Goal: Navigation & Orientation: Find specific page/section

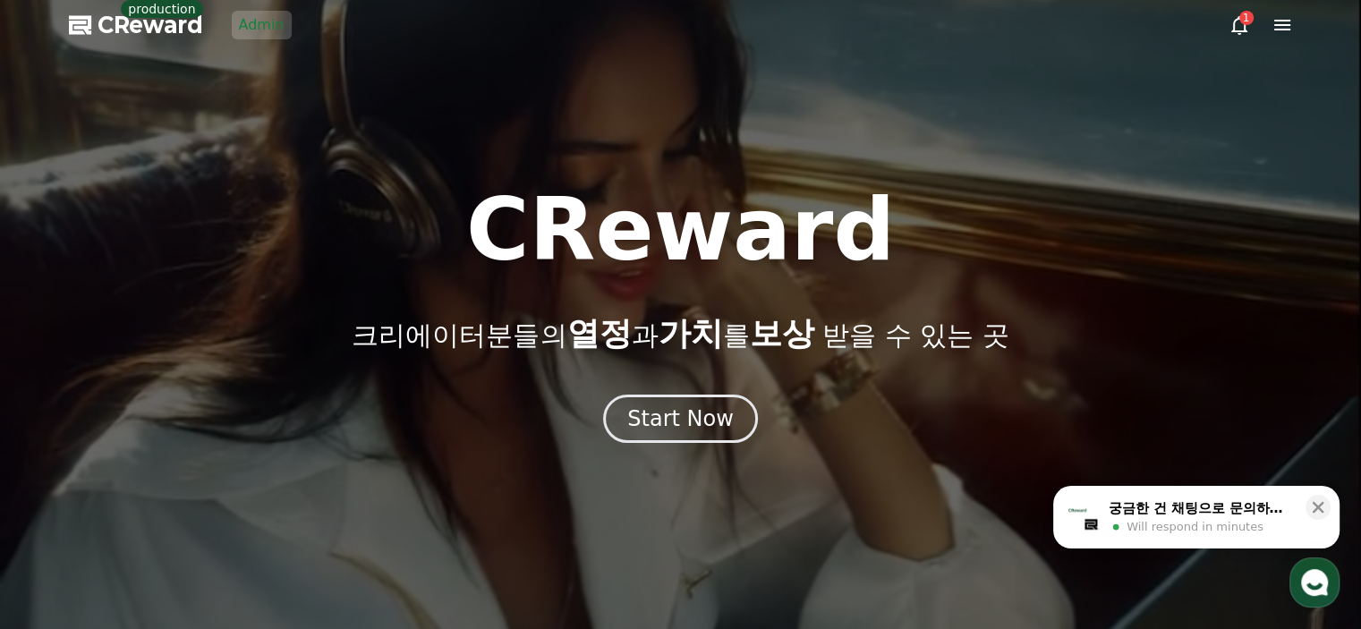
click at [267, 32] on link "Admin" at bounding box center [262, 25] width 60 height 29
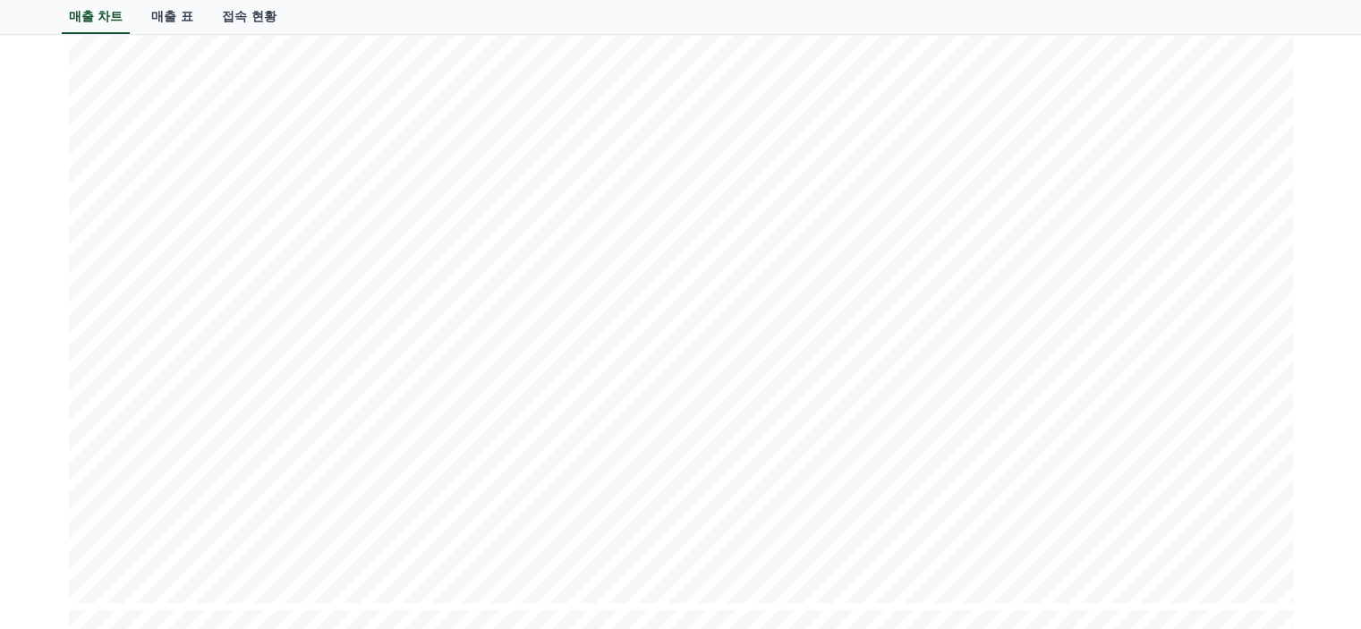
scroll to position [358, 0]
drag, startPoint x: 1358, startPoint y: 183, endPoint x: 1357, endPoint y: 82, distance: 101.1
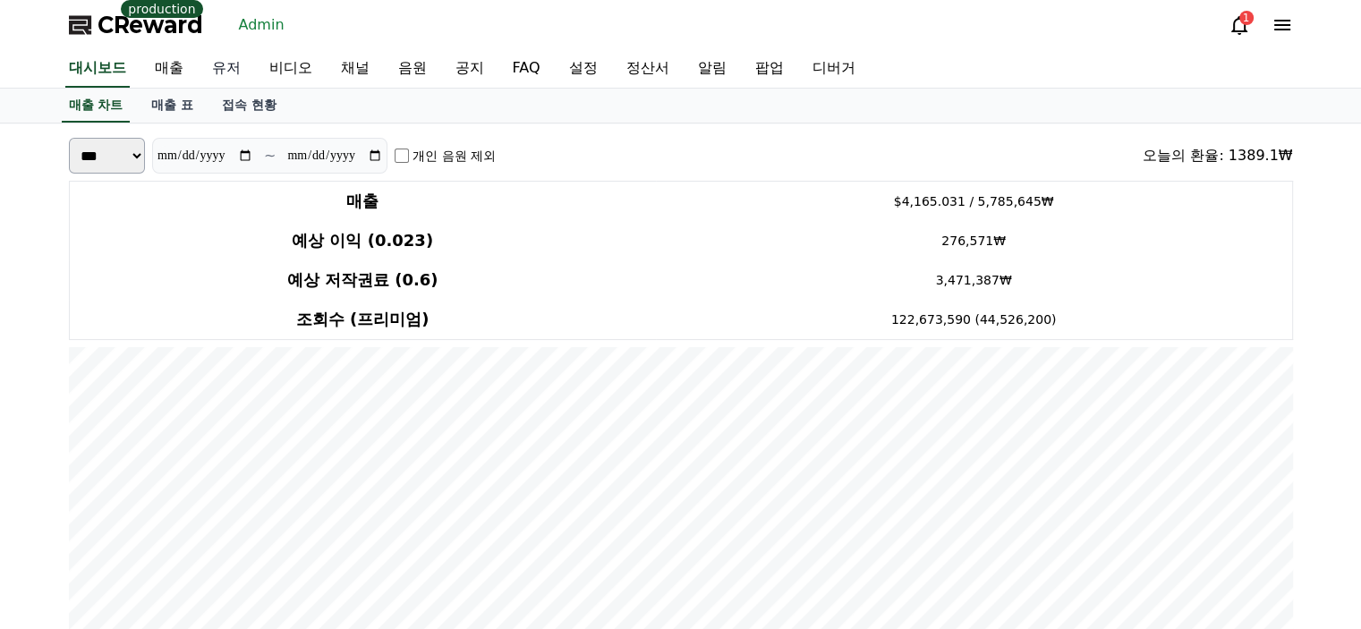
click at [208, 72] on link "유저" at bounding box center [226, 69] width 57 height 38
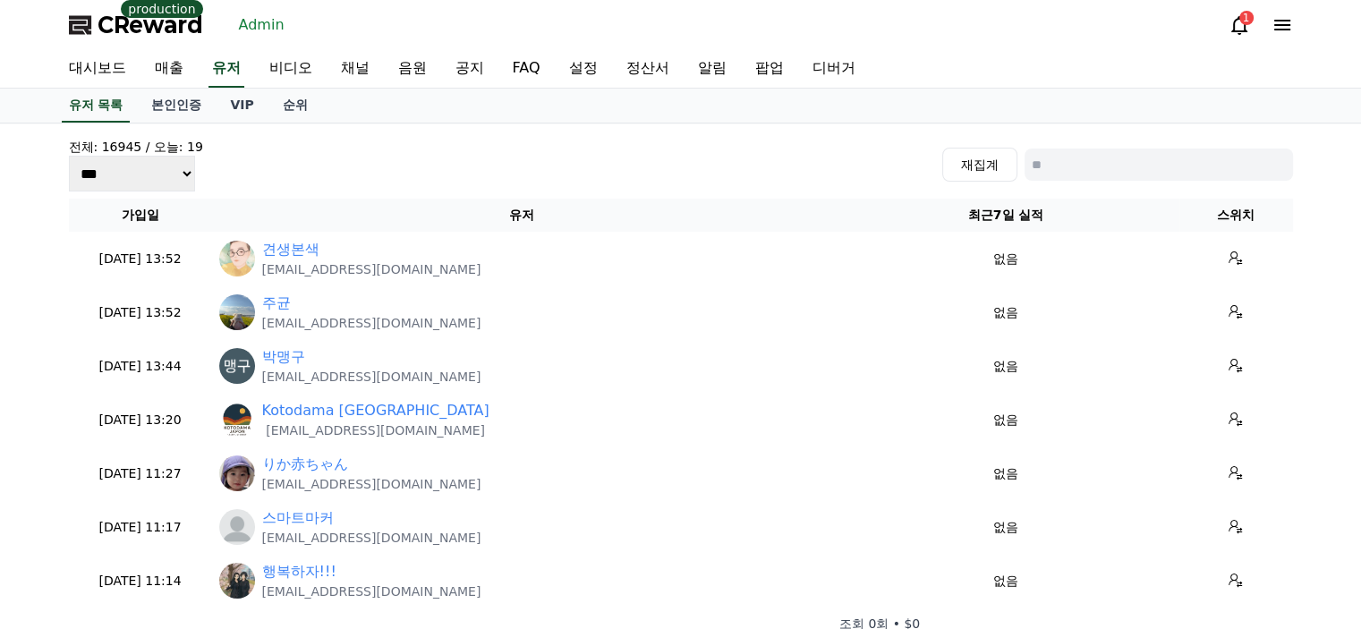
click at [318, 157] on div "전체: 16945 / 오늘: 19 *** *** *** 재집계" at bounding box center [681, 165] width 1224 height 54
click at [351, 67] on link "채널" at bounding box center [355, 69] width 57 height 38
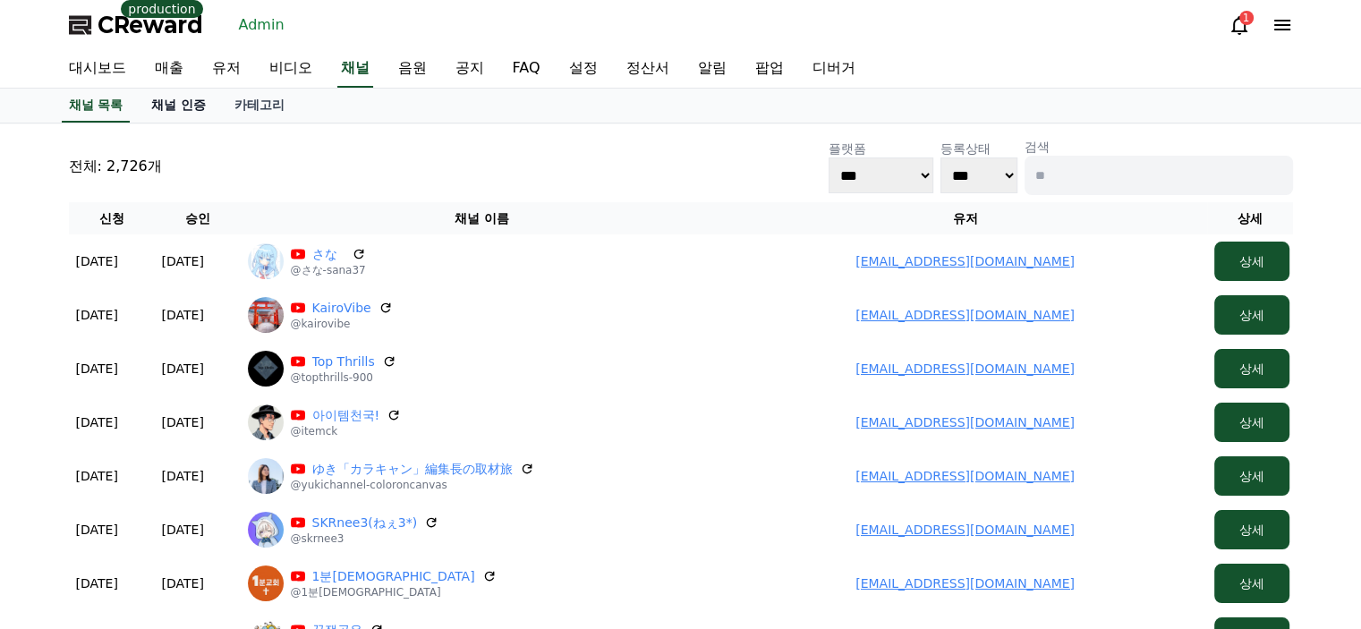
click at [176, 109] on link "채널 인증" at bounding box center [178, 106] width 83 height 34
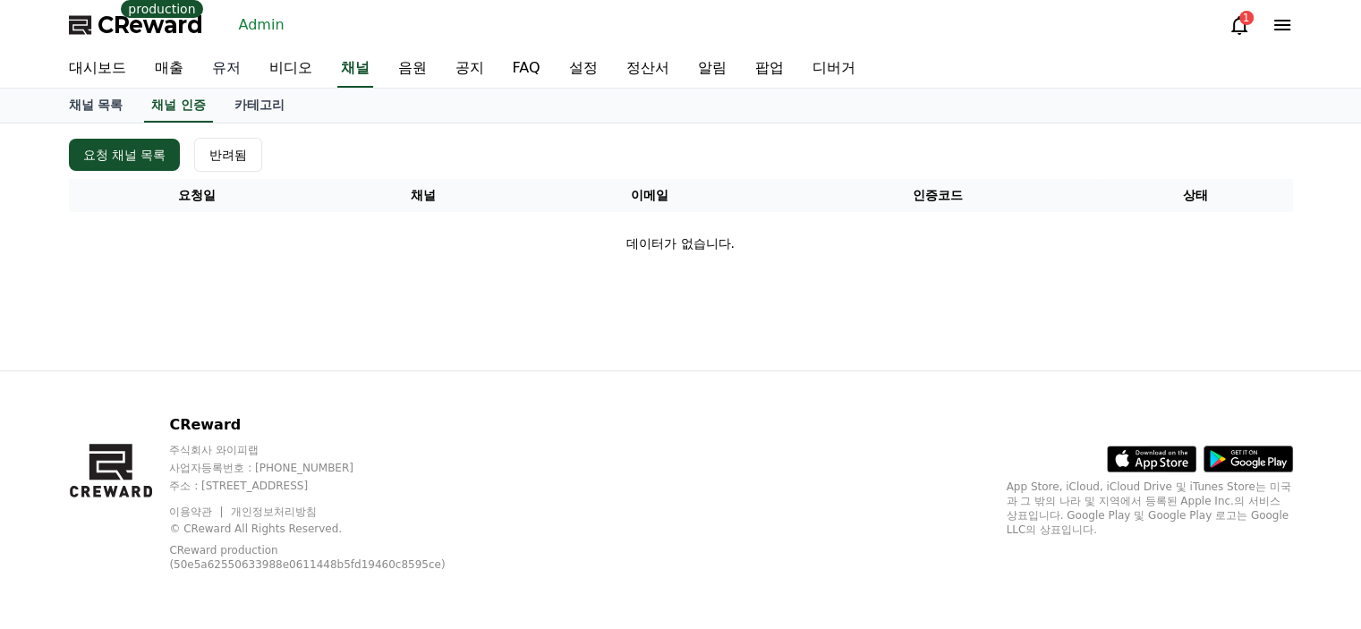
click at [228, 71] on link "유저" at bounding box center [226, 69] width 57 height 38
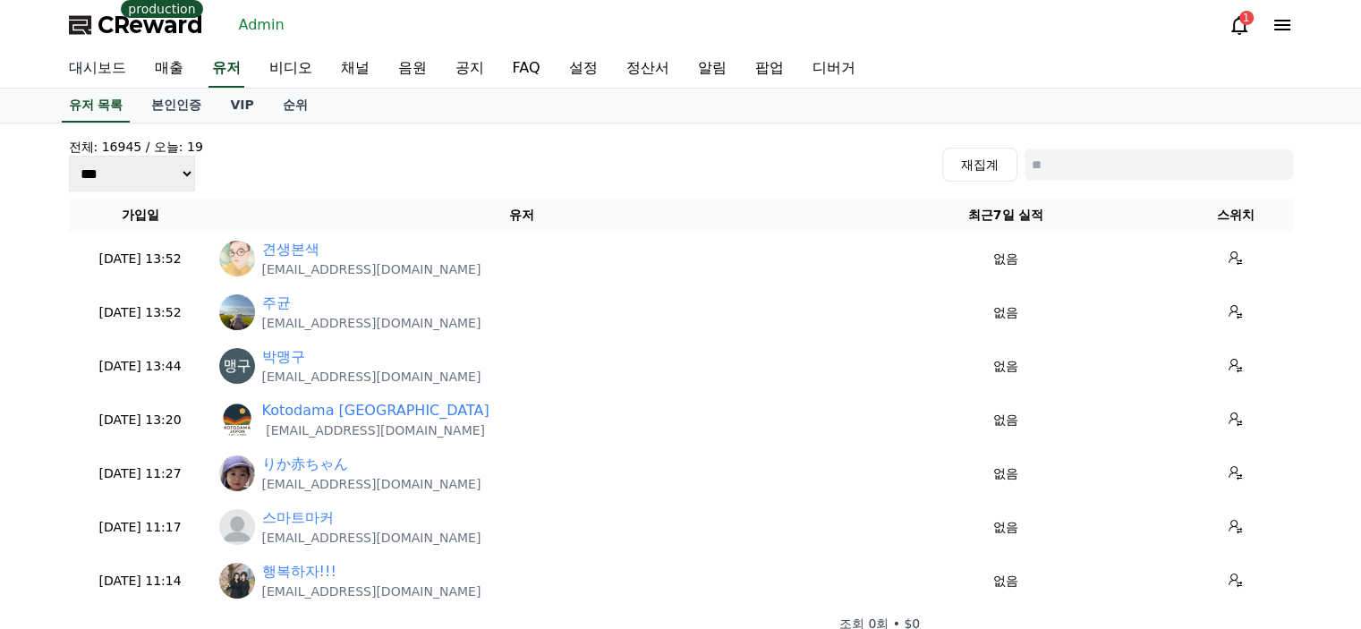
click at [114, 72] on link "대시보드" at bounding box center [98, 69] width 86 height 38
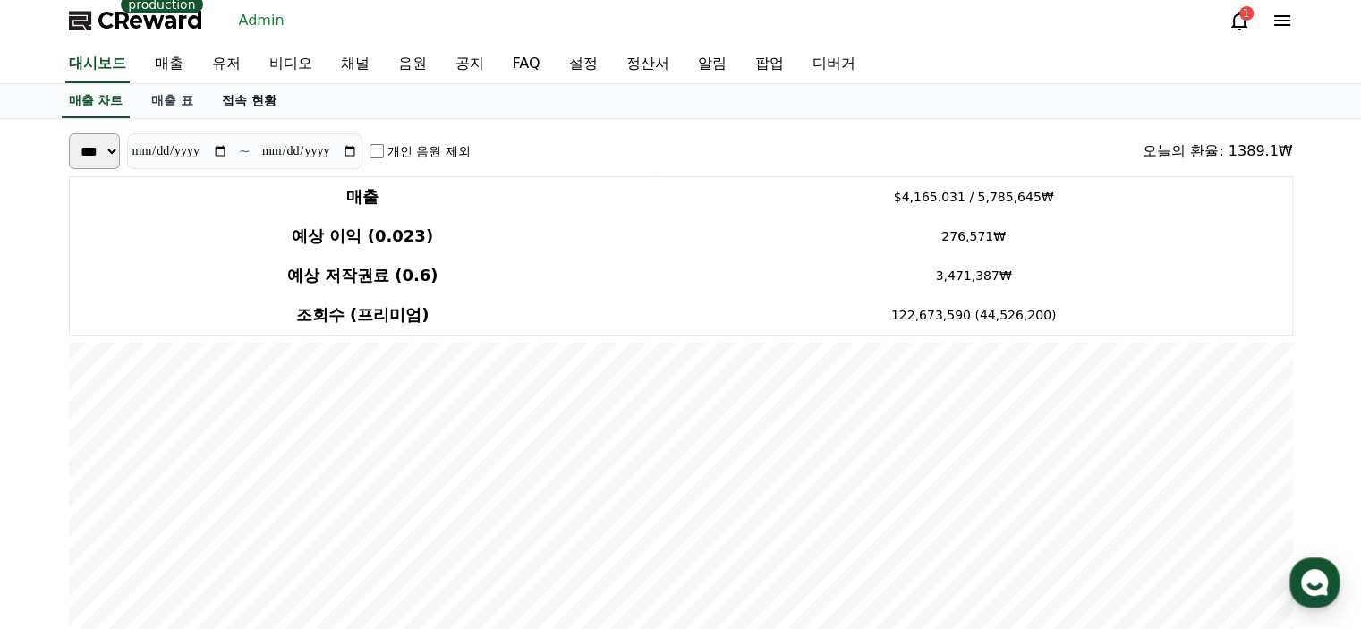
scroll to position [358, 0]
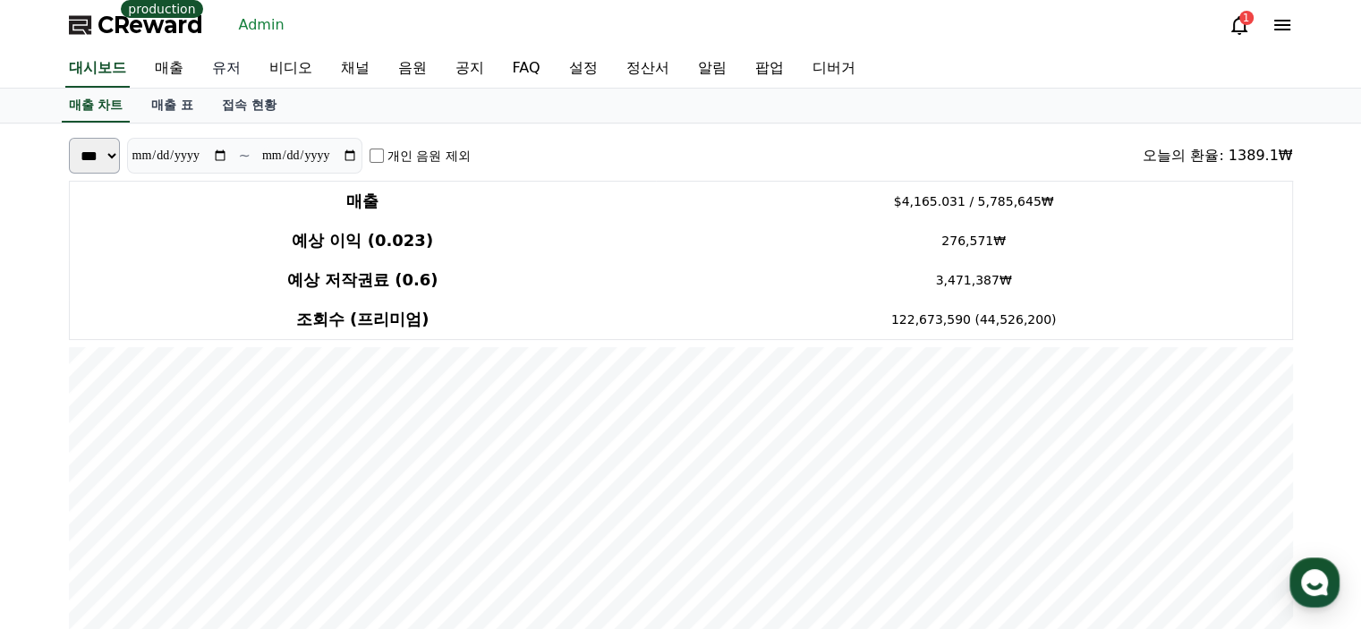
click at [201, 73] on link "유저" at bounding box center [226, 69] width 57 height 38
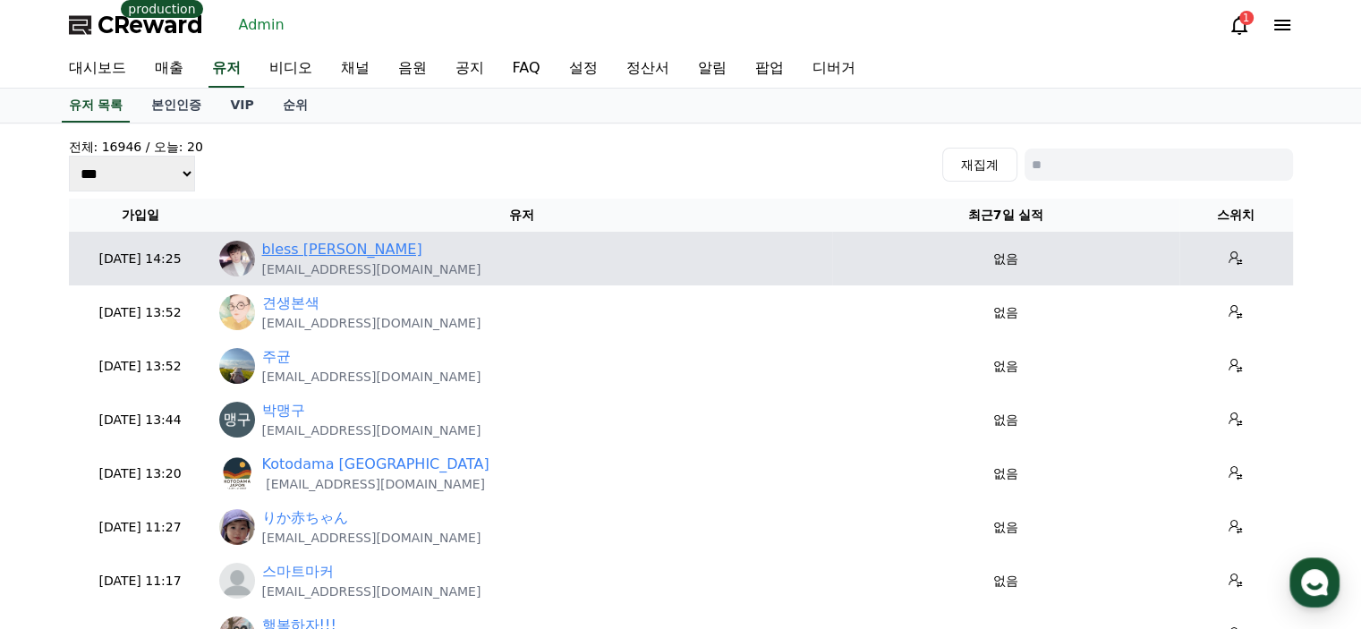
click at [294, 241] on link "bless [PERSON_NAME]" at bounding box center [342, 249] width 160 height 21
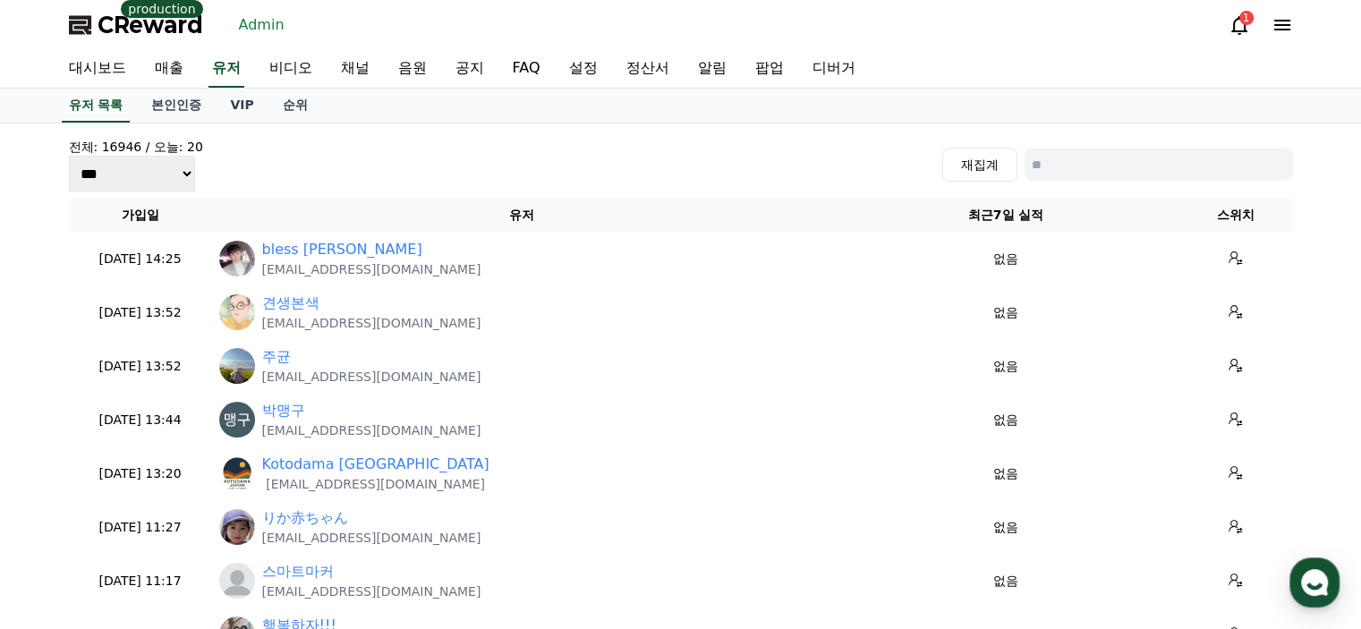
click at [675, 159] on div "전체: 16946 / 오늘: 20 *** *** *** 재집계" at bounding box center [681, 165] width 1224 height 54
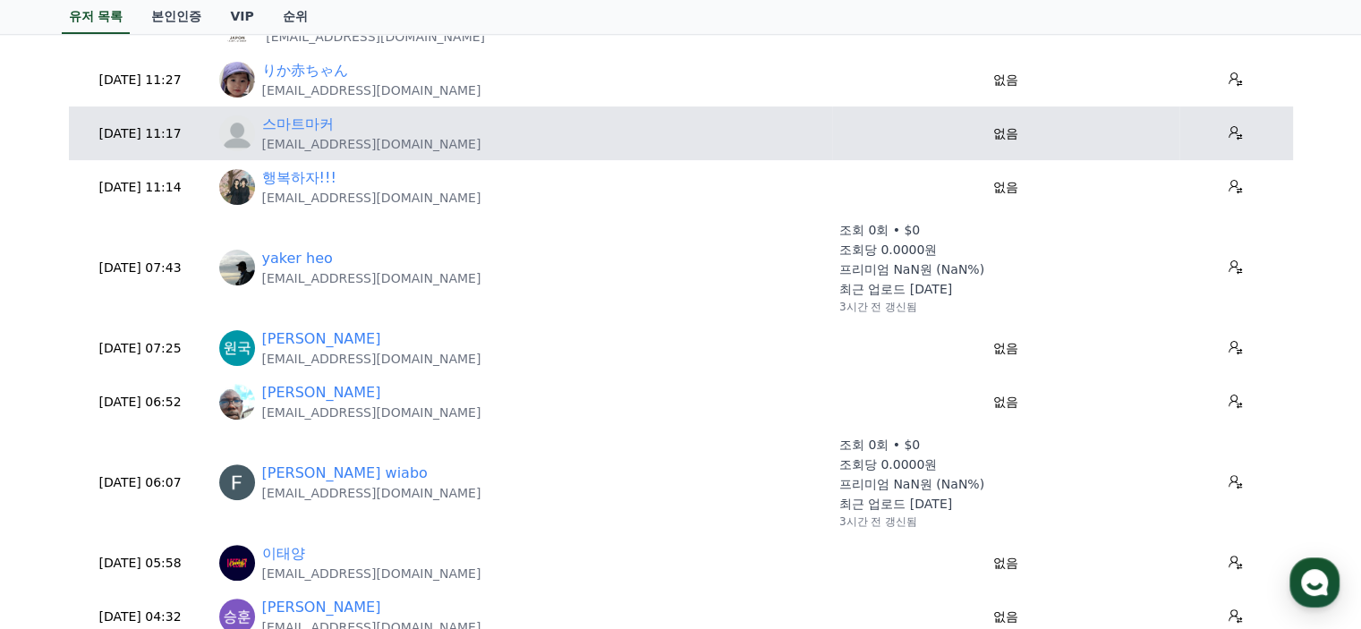
scroll to position [627, 0]
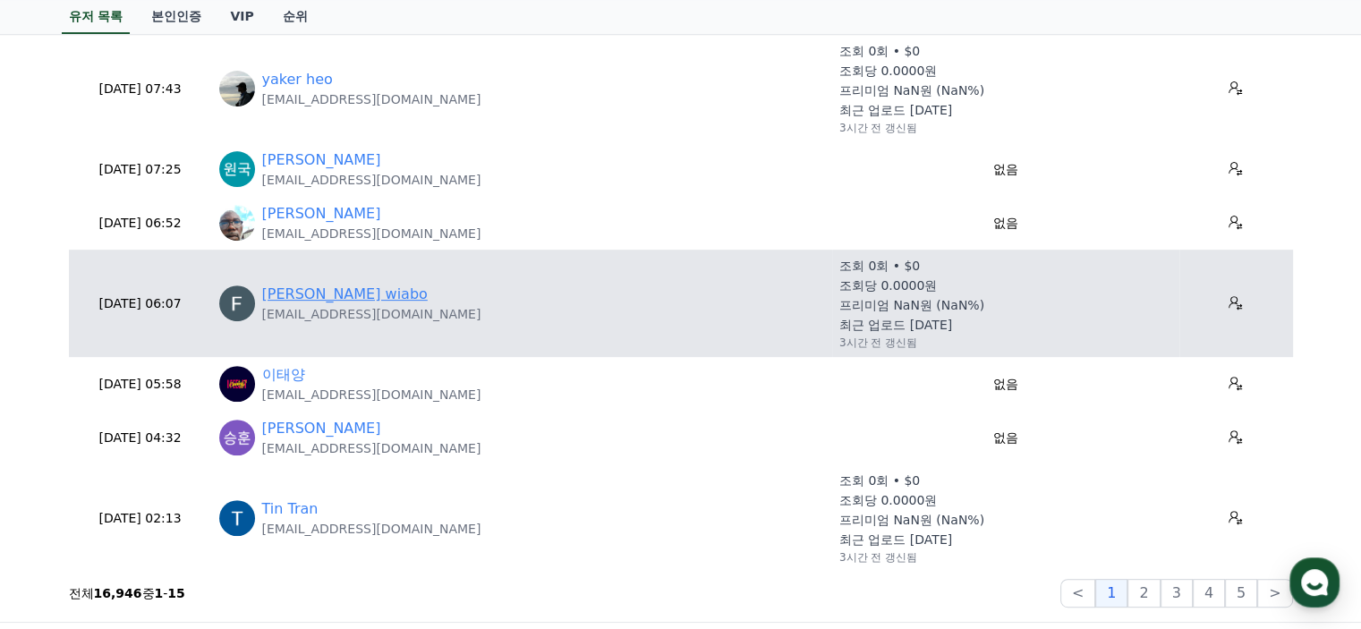
click at [354, 290] on link "[PERSON_NAME] wiabo" at bounding box center [345, 294] width 166 height 21
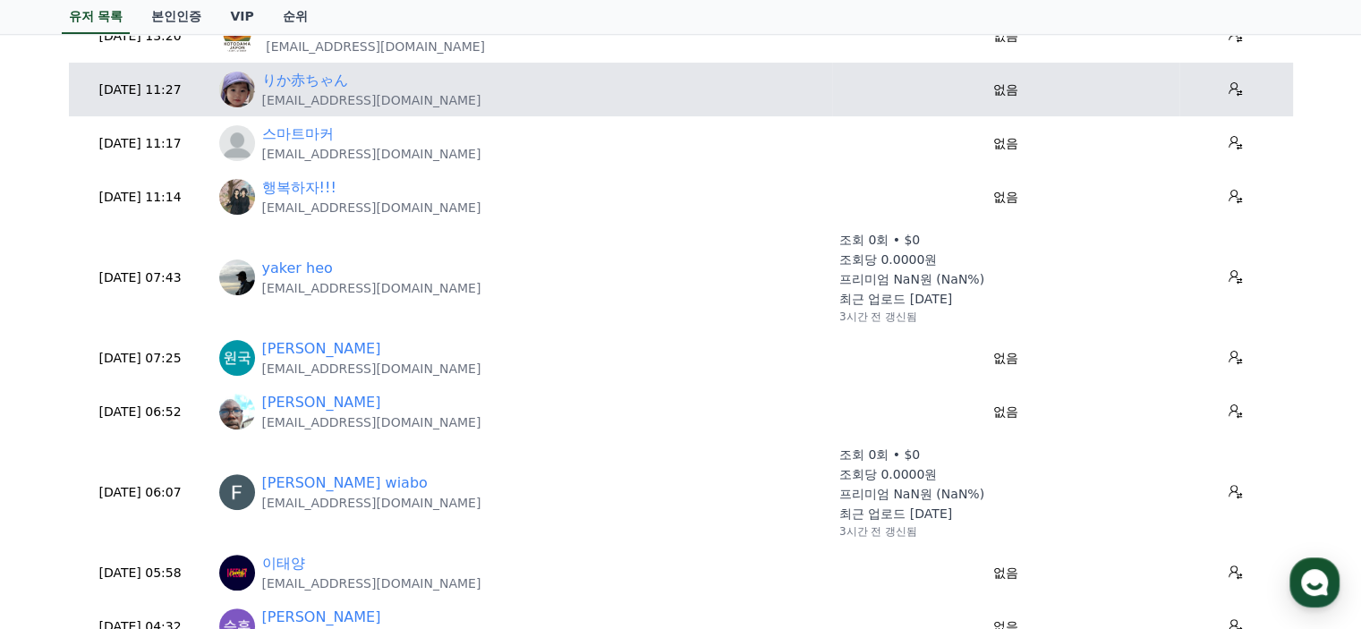
scroll to position [179, 0]
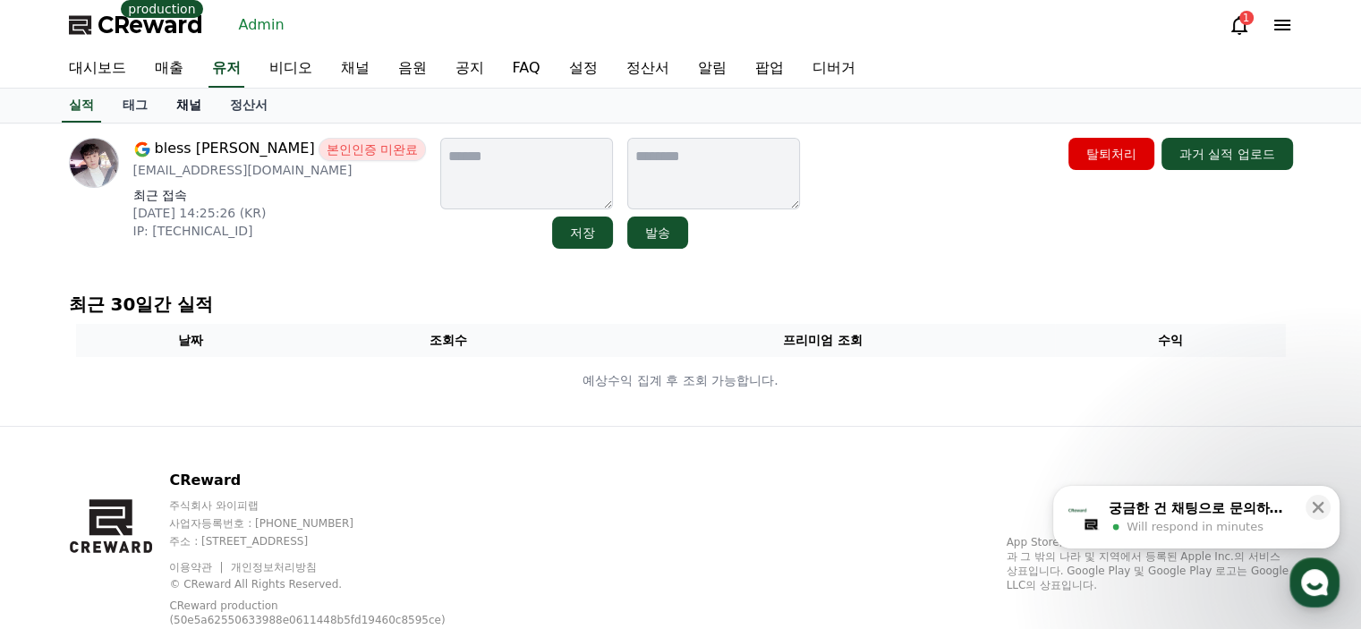
click at [192, 106] on link "채널" at bounding box center [189, 106] width 54 height 34
